Goal: Task Accomplishment & Management: Use online tool/utility

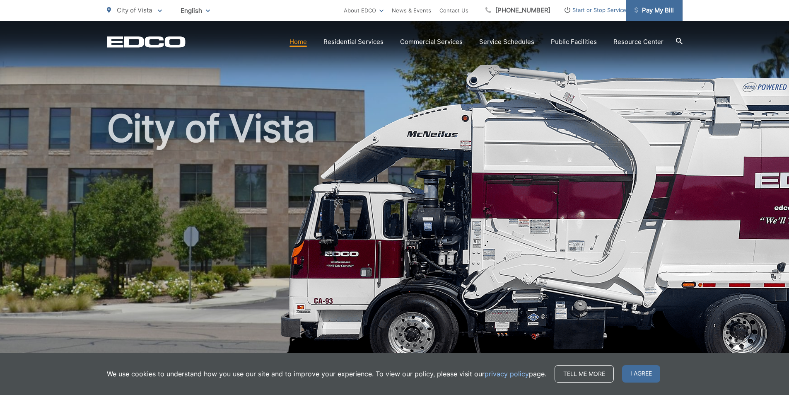
click at [656, 14] on span "Pay My Bill" at bounding box center [654, 10] width 39 height 10
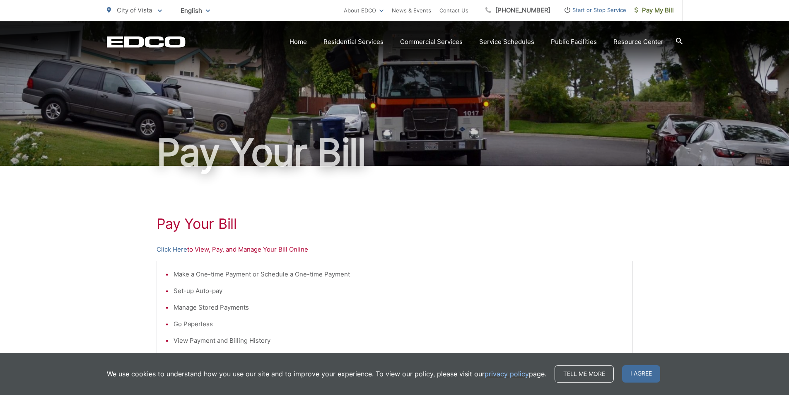
click at [232, 251] on p "Click Here to View, Pay, and Manage Your Bill Online" at bounding box center [395, 249] width 476 height 10
click at [174, 248] on link "Click Here" at bounding box center [172, 249] width 31 height 10
